Goal: Task Accomplishment & Management: Use online tool/utility

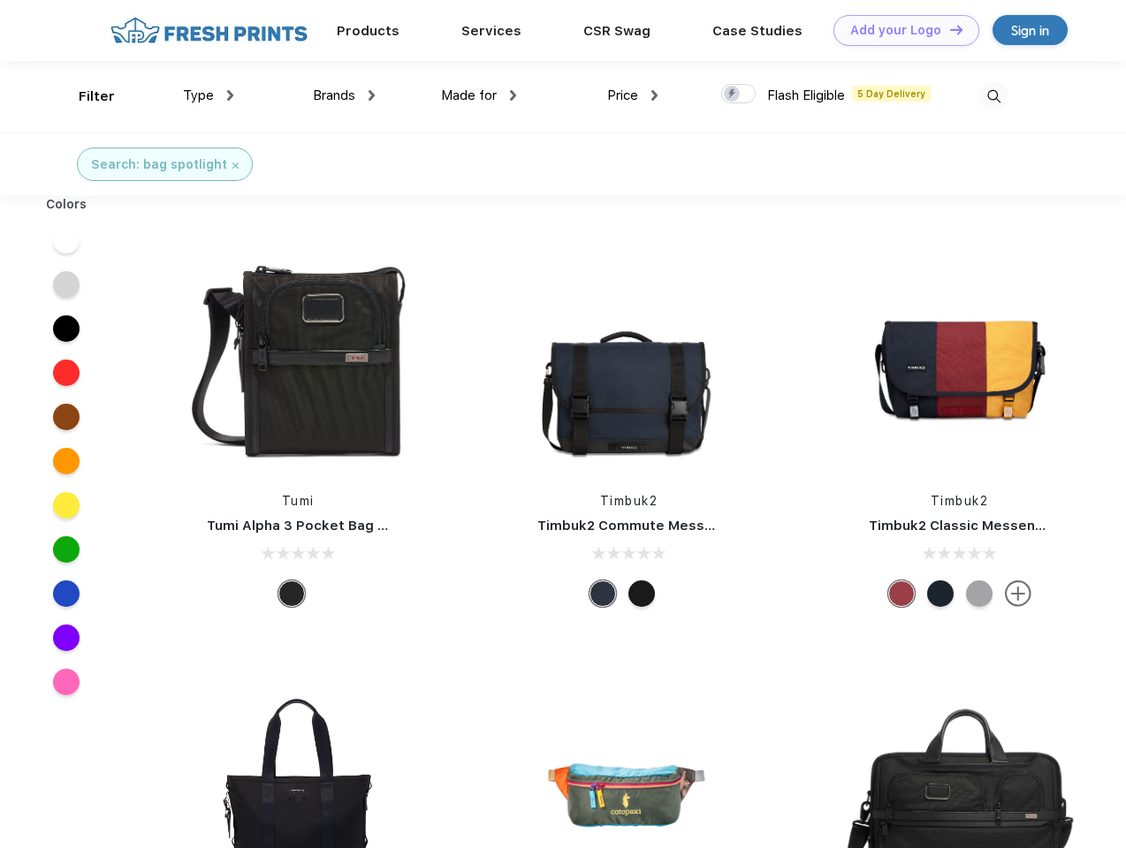
click at [900, 30] on link "Add your Logo Design Tool" at bounding box center [906, 30] width 146 height 31
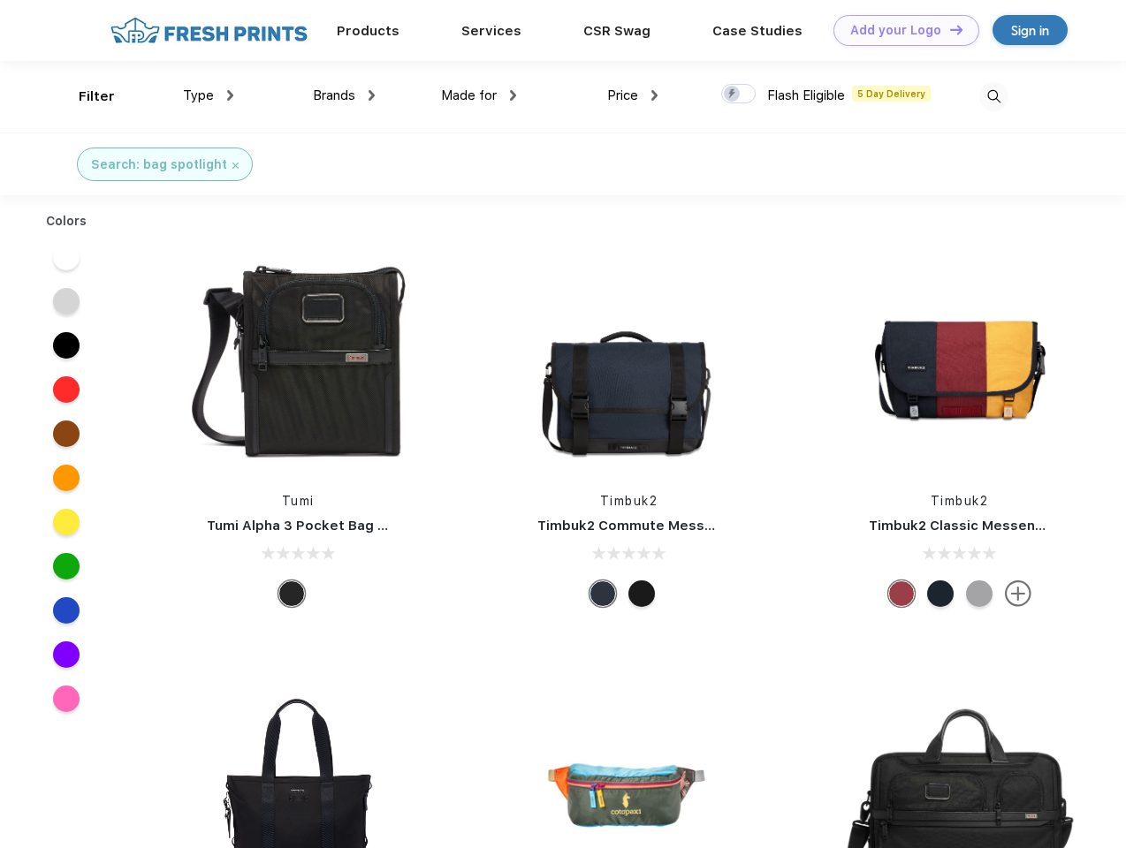
click at [0, 0] on div "Design Tool" at bounding box center [0, 0] width 0 height 0
click at [948, 29] on link "Add your Logo Design Tool" at bounding box center [906, 30] width 146 height 31
click at [85, 96] on div "Filter" at bounding box center [97, 97] width 36 height 20
click at [209, 95] on span "Type" at bounding box center [198, 95] width 31 height 16
click at [344, 95] on span "Brands" at bounding box center [334, 95] width 42 height 16
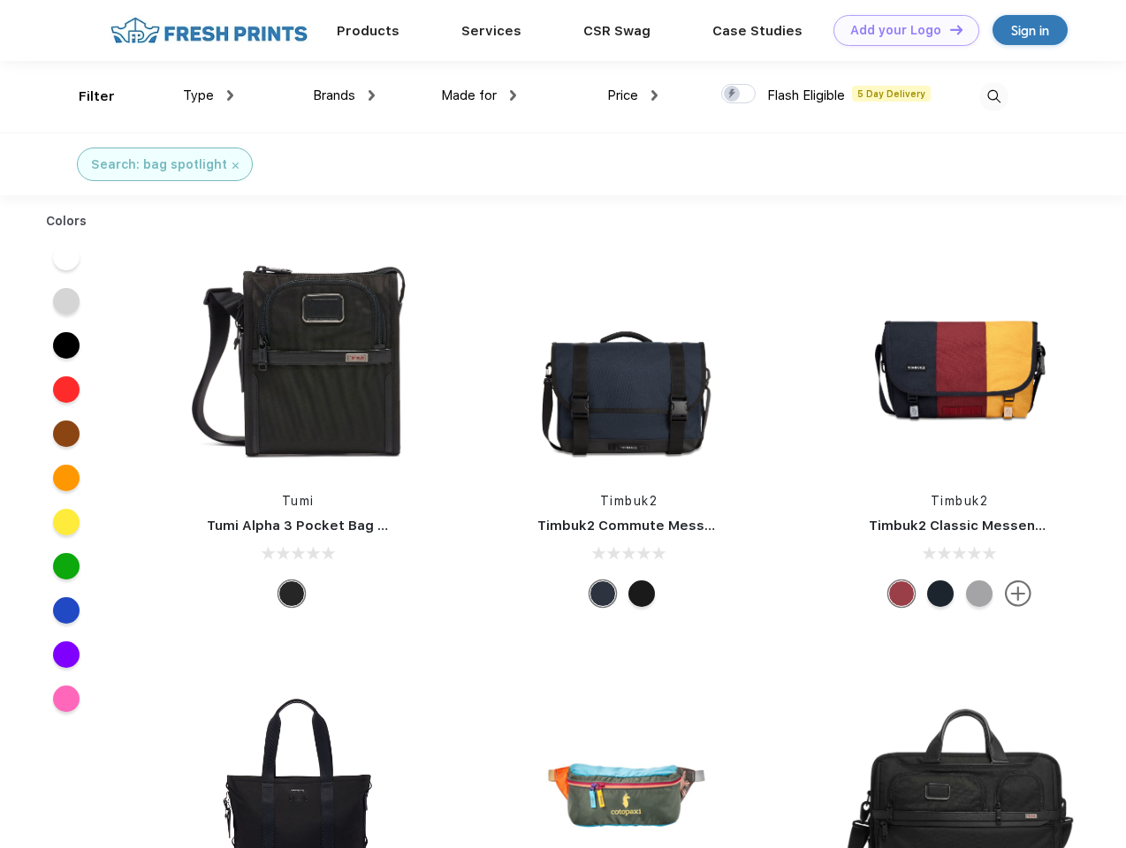
click at [479, 95] on span "Made for" at bounding box center [469, 95] width 56 height 16
click at [633, 95] on span "Price" at bounding box center [622, 95] width 31 height 16
click at [739, 95] on div at bounding box center [738, 93] width 34 height 19
click at [733, 95] on input "checkbox" at bounding box center [726, 88] width 11 height 11
click at [993, 96] on img at bounding box center [993, 96] width 29 height 29
